Goal: Complete application form

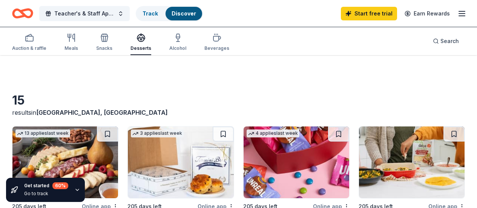
scroll to position [79, 0]
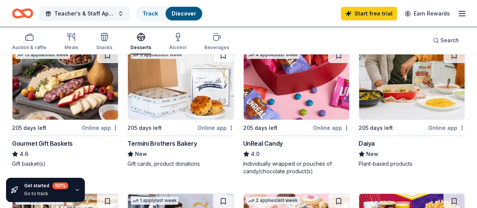
click at [359, 113] on img at bounding box center [412, 84] width 106 height 72
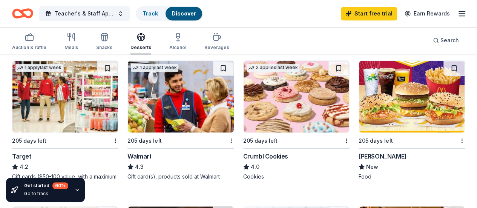
scroll to position [213, 0]
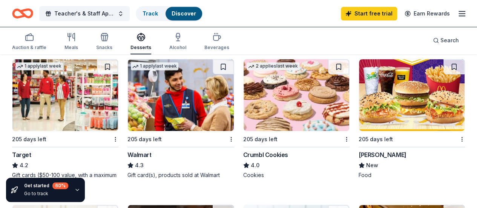
click at [244, 99] on img at bounding box center [297, 95] width 106 height 72
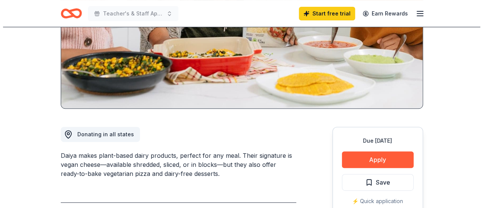
scroll to position [163, 0]
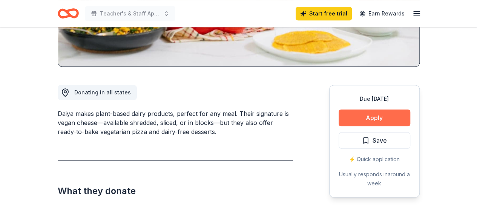
click at [374, 118] on button "Apply" at bounding box center [375, 117] width 72 height 17
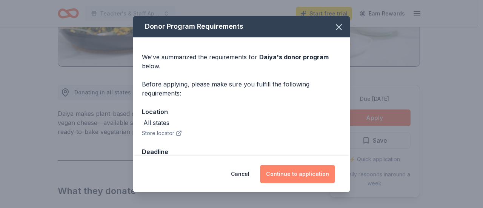
click at [294, 175] on button "Continue to application" at bounding box center [297, 174] width 75 height 18
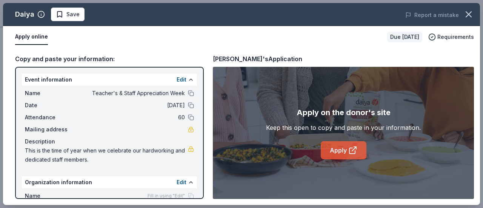
click at [344, 148] on link "Apply" at bounding box center [344, 150] width 46 height 18
